Goal: Navigation & Orientation: Understand site structure

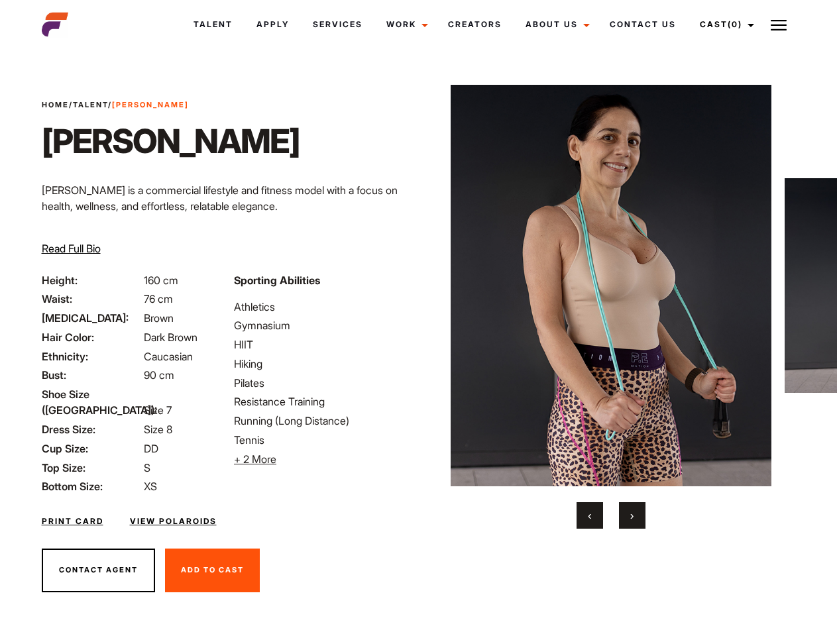
click at [723, 25] on link "Cast (0)" at bounding box center [725, 25] width 74 height 36
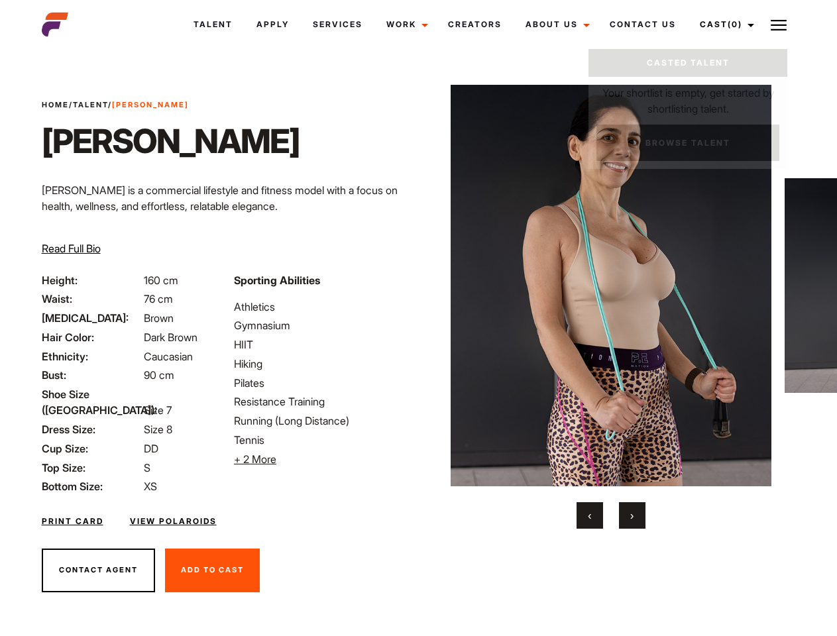
click at [779, 25] on img at bounding box center [779, 25] width 16 height 16
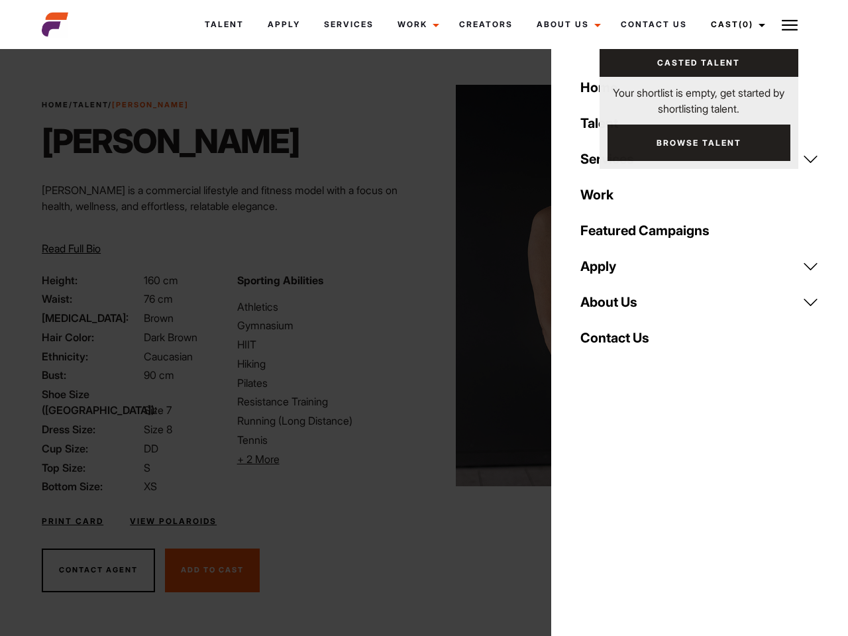
click at [322, 459] on li "+ 2 More Hide More" at bounding box center [326, 459] width 179 height 16
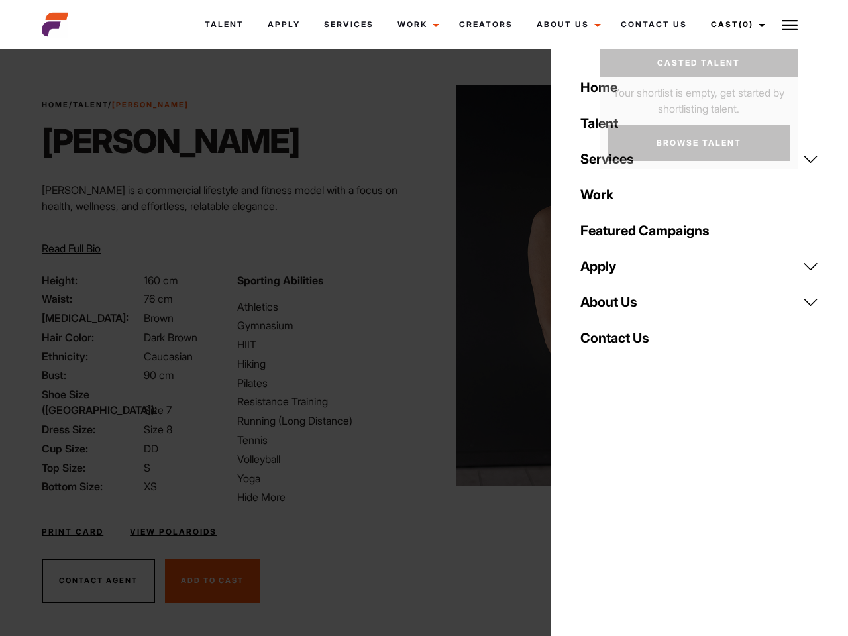
click at [610, 307] on link "About Us" at bounding box center [699, 302] width 254 height 36
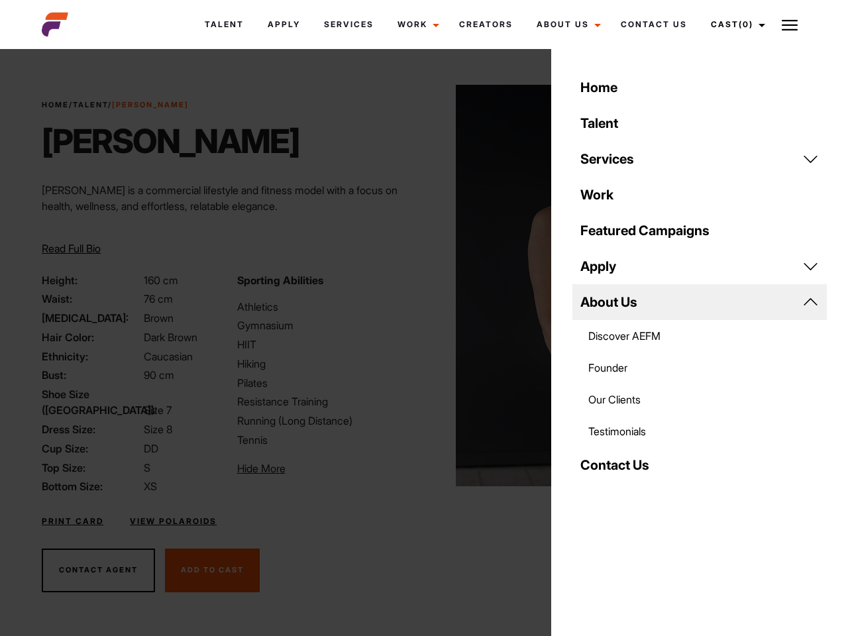
click at [418, 286] on div "Sporting Abilities Athletics Gymnasium HIIT Hiking Pilates Resistance Training …" at bounding box center [326, 383] width 195 height 223
click at [590, 515] on div "Home Talent Services Talent Casting Photography Videography Creative Hair and M…" at bounding box center [699, 318] width 297 height 636
click at [632, 515] on div "Home Talent Services Talent Casting Photography Videography Creative Hair and M…" at bounding box center [699, 318] width 297 height 636
